Goal: Find specific page/section: Find specific page/section

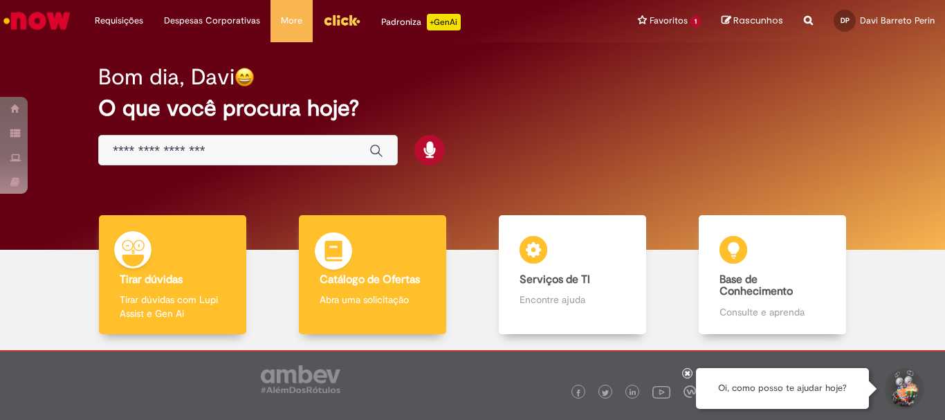
click at [352, 262] on div "Catálogo de Ofertas Catálogo de Ofertas Abra uma solicitação" at bounding box center [372, 275] width 147 height 120
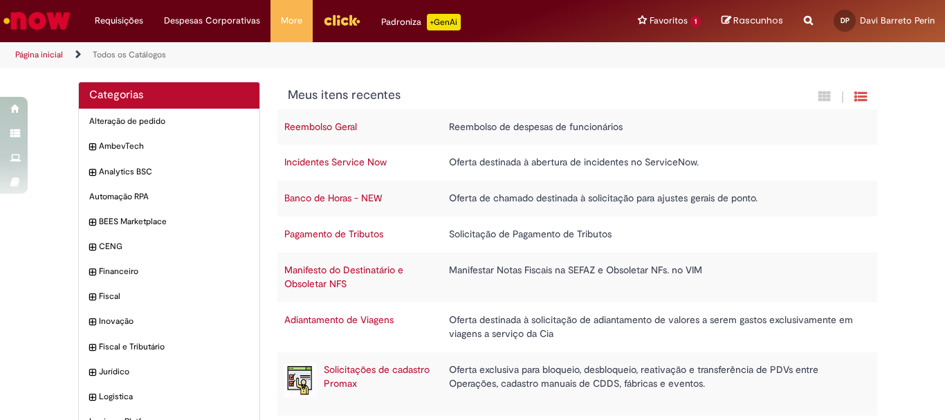
click at [811, 19] on icon "Search from all sources" at bounding box center [808, 12] width 9 height 25
click at [775, 27] on input "text" at bounding box center [781, 22] width 64 height 24
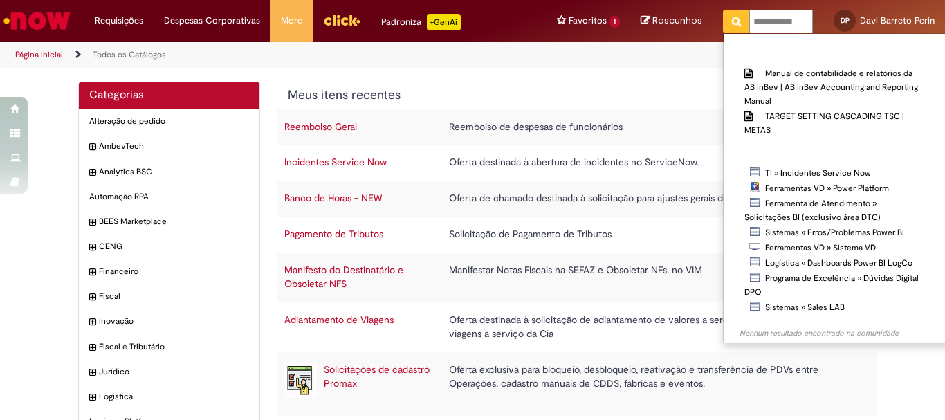
type input "**********"
click at [740, 21] on icon "Pesquisar" at bounding box center [736, 22] width 9 height 10
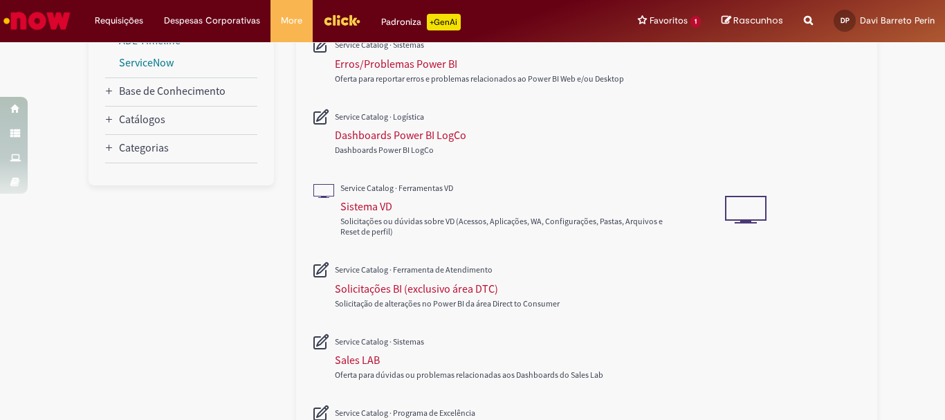
scroll to position [100, 0]
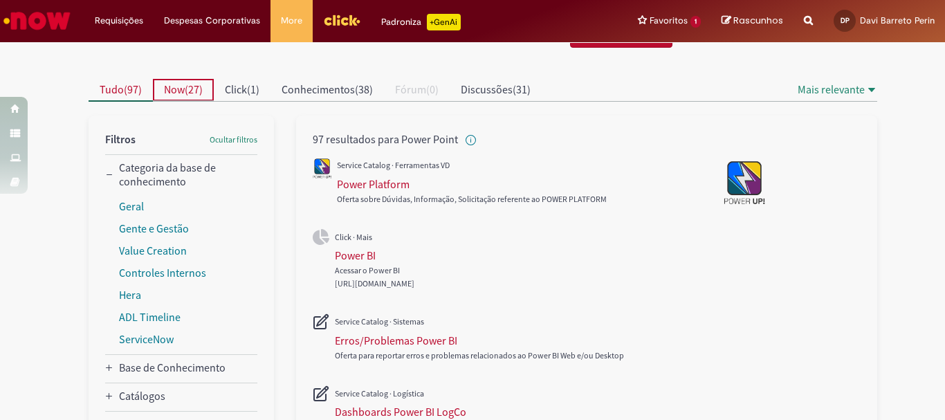
click at [192, 93] on span "27" at bounding box center [193, 89] width 11 height 14
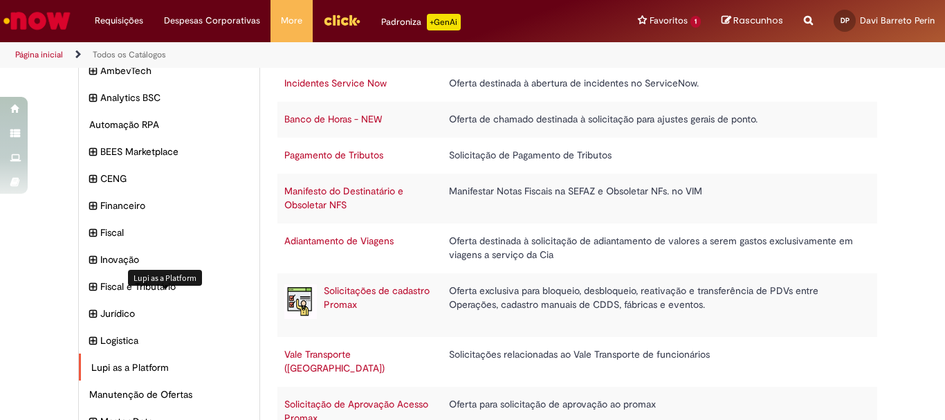
scroll to position [10, 0]
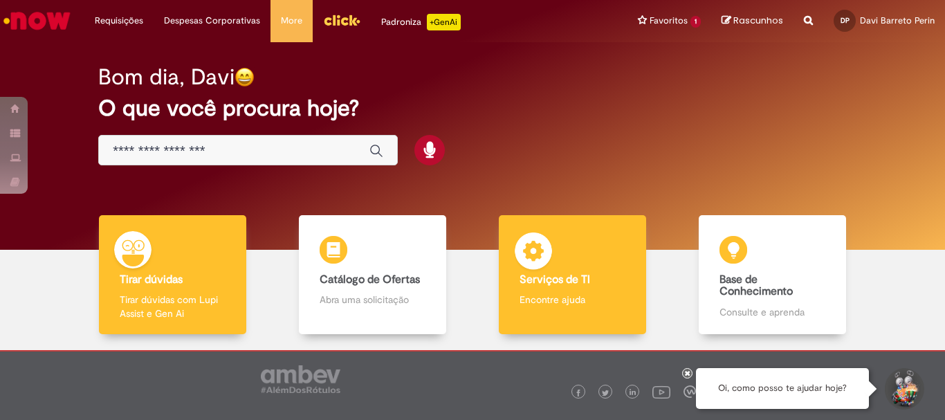
click at [525, 232] on img at bounding box center [534, 253] width 42 height 42
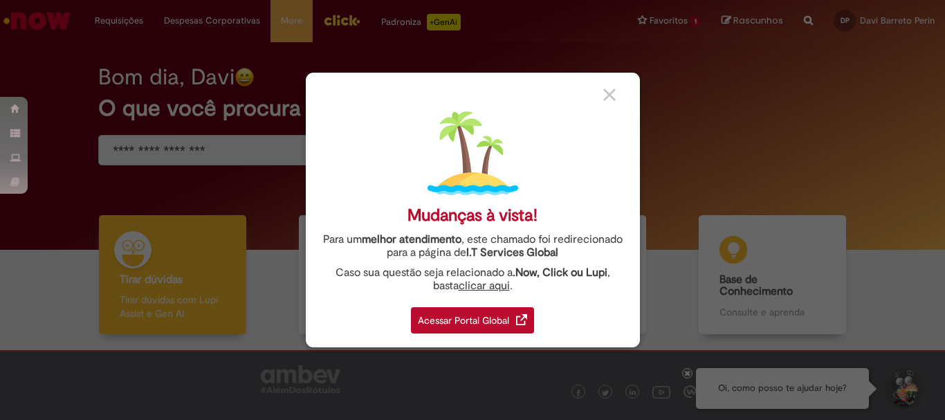
click at [514, 311] on div "Acessar Portal Global" at bounding box center [472, 320] width 123 height 26
